Goal: Communication & Community: Answer question/provide support

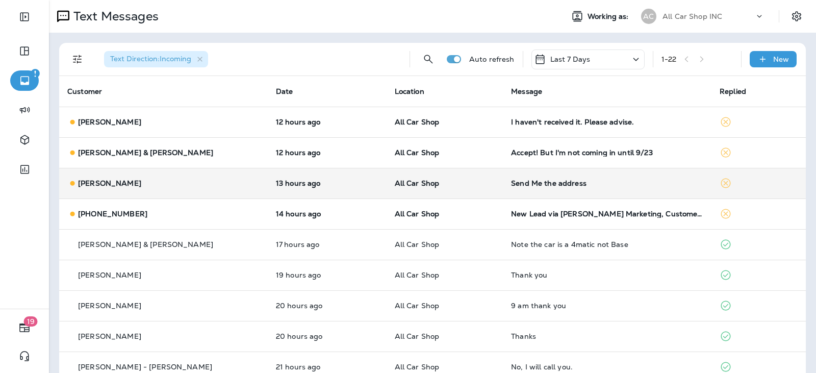
click at [458, 189] on td "All Car Shop" at bounding box center [445, 183] width 117 height 31
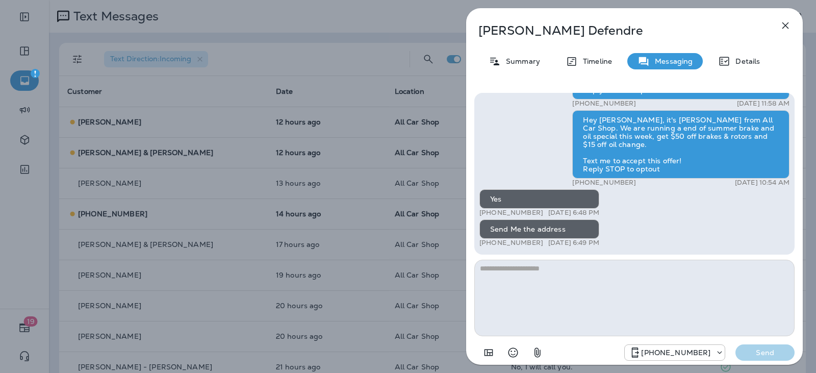
click at [536, 271] on textarea at bounding box center [635, 298] width 320 height 77
type textarea "**********"
drag, startPoint x: 773, startPoint y: 348, endPoint x: 713, endPoint y: 332, distance: 61.9
click at [774, 349] on p "Send" at bounding box center [765, 352] width 43 height 9
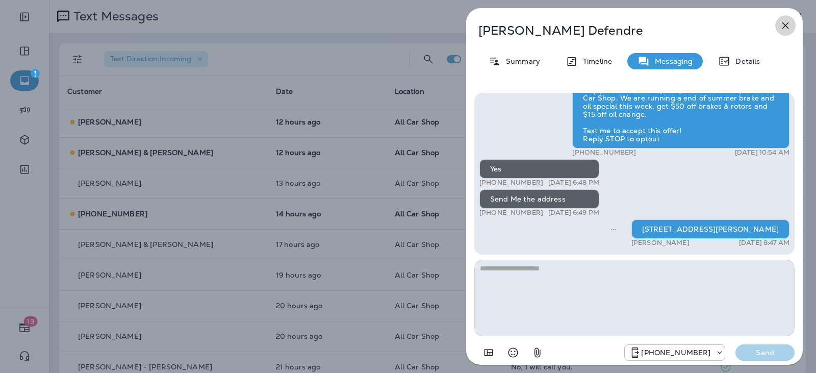
click at [776, 29] on button "button" at bounding box center [786, 25] width 20 height 20
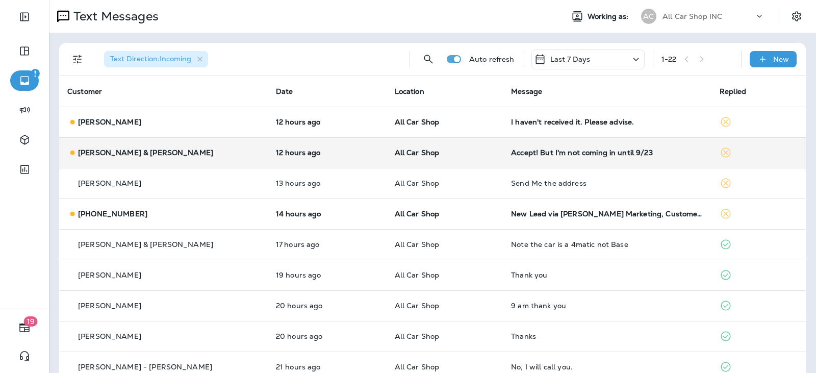
click at [213, 150] on div "[PERSON_NAME] & [PERSON_NAME]" at bounding box center [163, 152] width 192 height 11
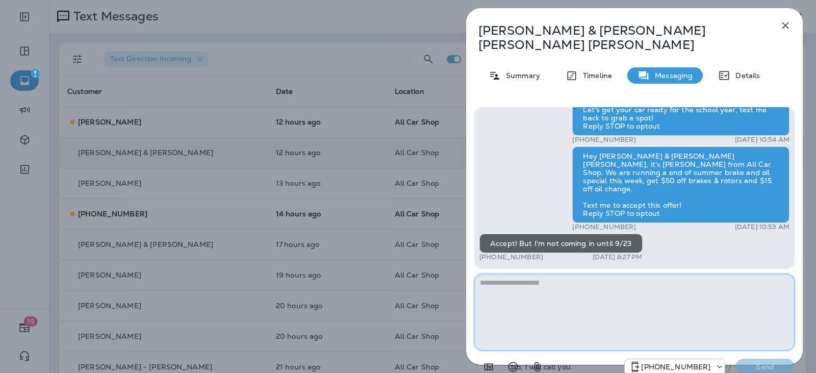
click at [531, 286] on textarea at bounding box center [635, 312] width 320 height 77
type textarea "**********"
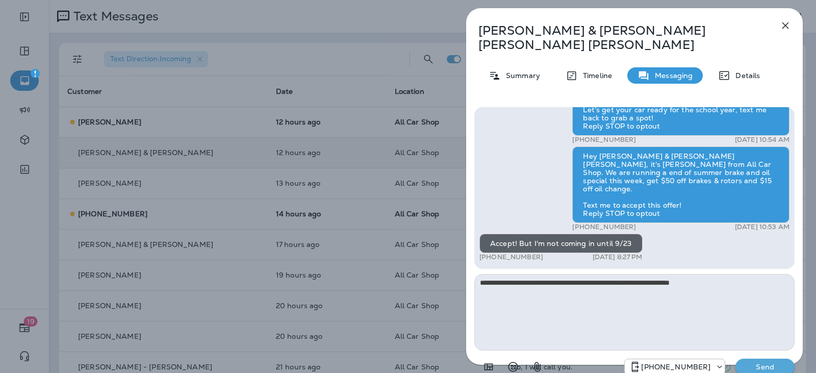
click at [769, 362] on p "Send" at bounding box center [765, 366] width 43 height 9
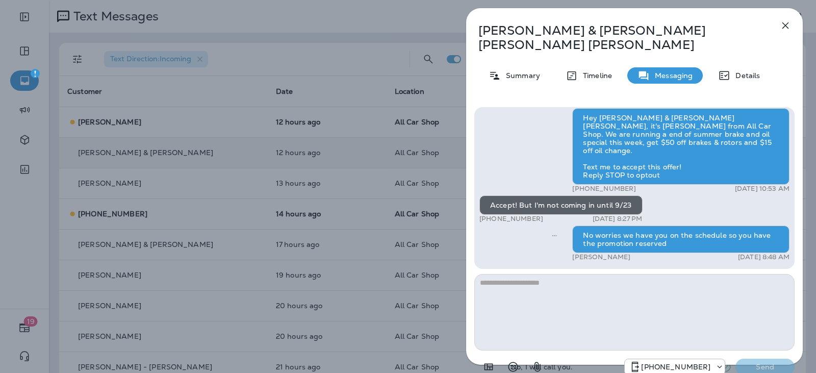
click at [791, 30] on icon "button" at bounding box center [786, 25] width 12 height 12
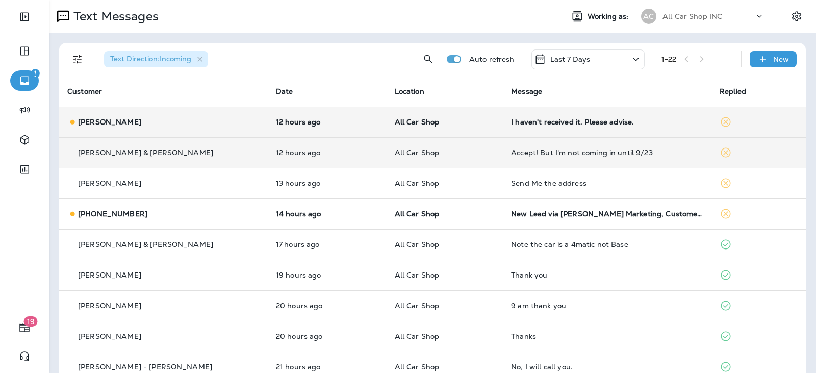
click at [452, 127] on td "All Car Shop" at bounding box center [445, 122] width 117 height 31
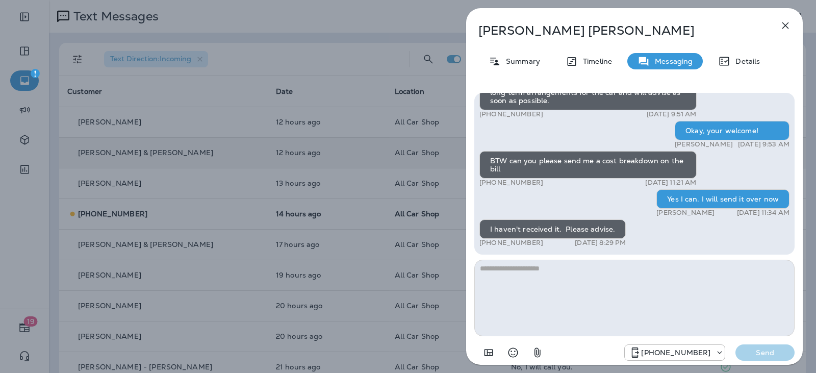
click at [785, 31] on icon "button" at bounding box center [786, 25] width 12 height 12
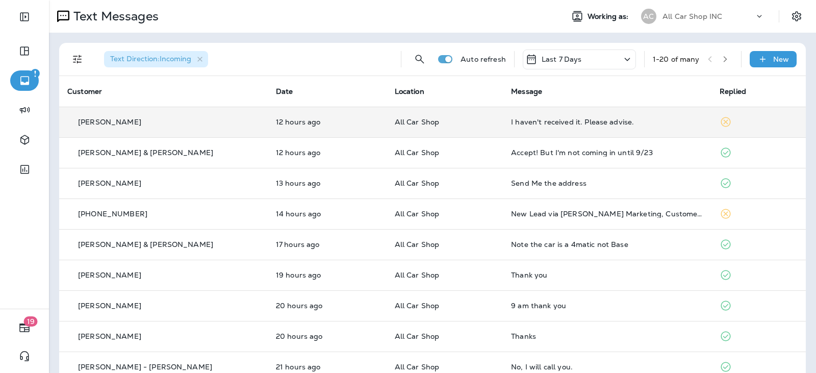
click at [626, 121] on div "I haven't received it. Please advise." at bounding box center [607, 122] width 192 height 8
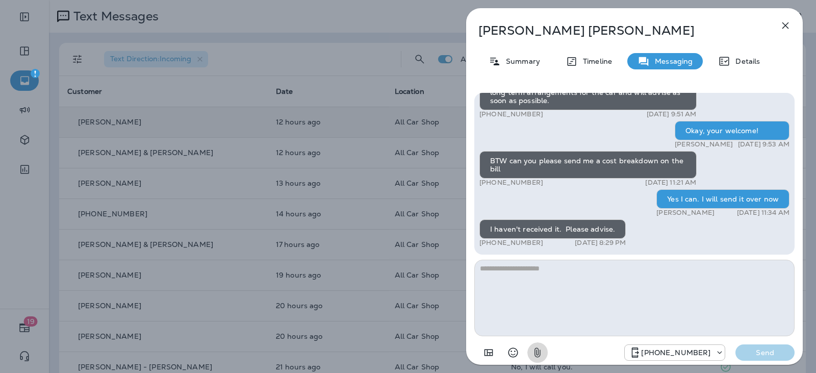
click at [539, 351] on icon "button" at bounding box center [538, 352] width 12 height 12
